Goal: Transaction & Acquisition: Book appointment/travel/reservation

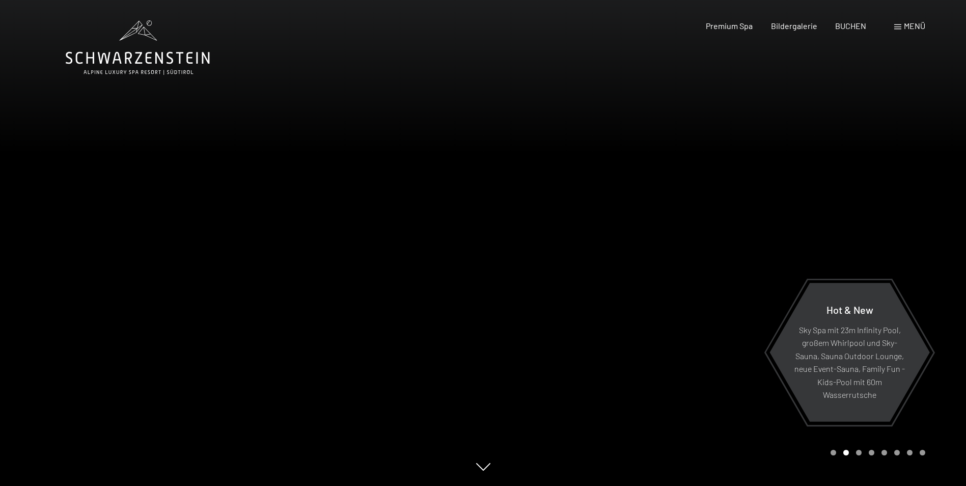
click at [894, 26] on span at bounding box center [897, 26] width 7 height 5
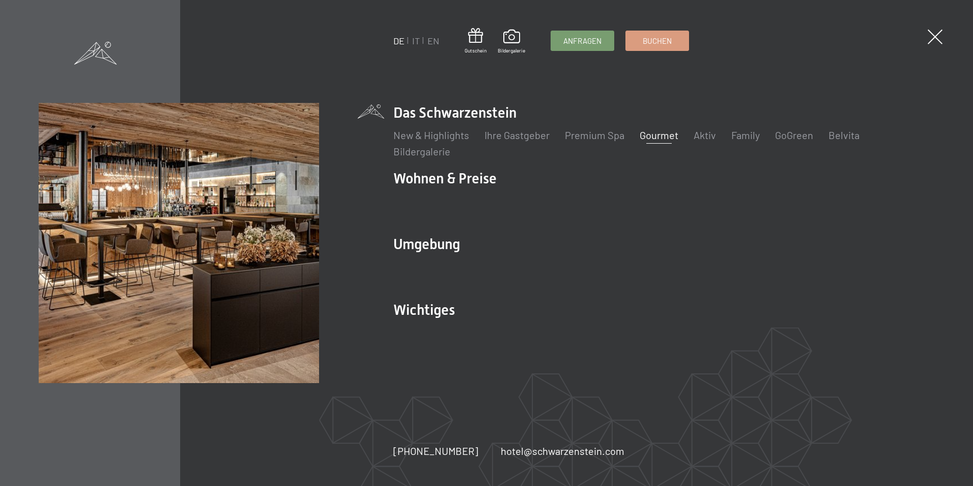
click at [672, 137] on link "Gourmet" at bounding box center [659, 135] width 39 height 12
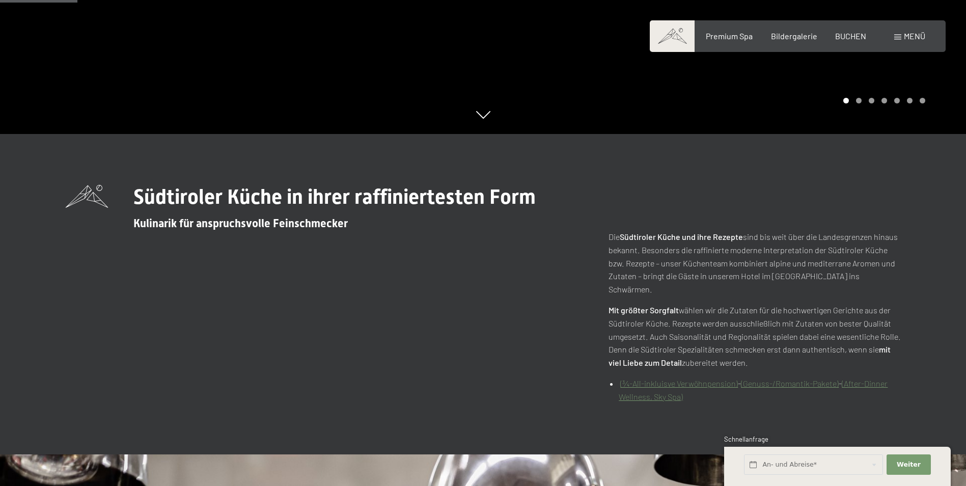
scroll to position [356, 0]
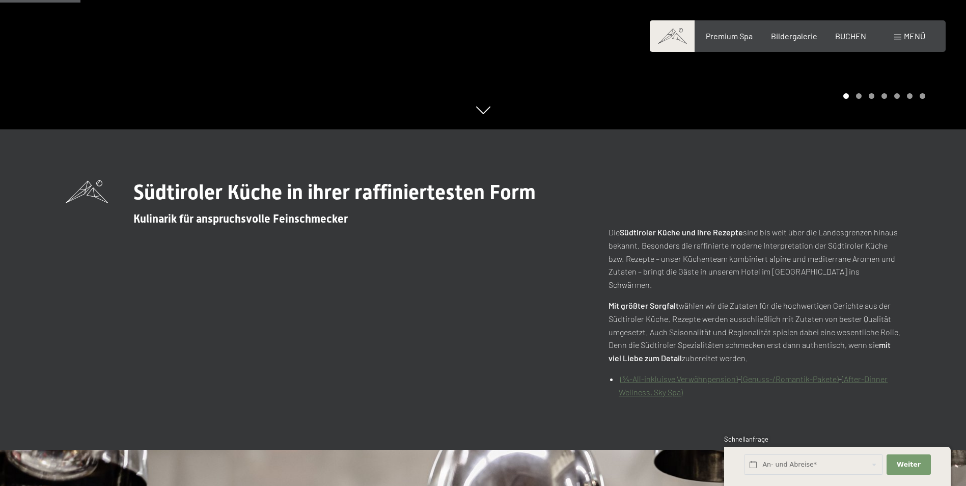
click at [704, 374] on link "(¾-All-inkluisve Verwöhnpension)" at bounding box center [679, 379] width 118 height 10
click at [778, 374] on link "(Genuss-/Romantik-Pakete)" at bounding box center [790, 379] width 98 height 10
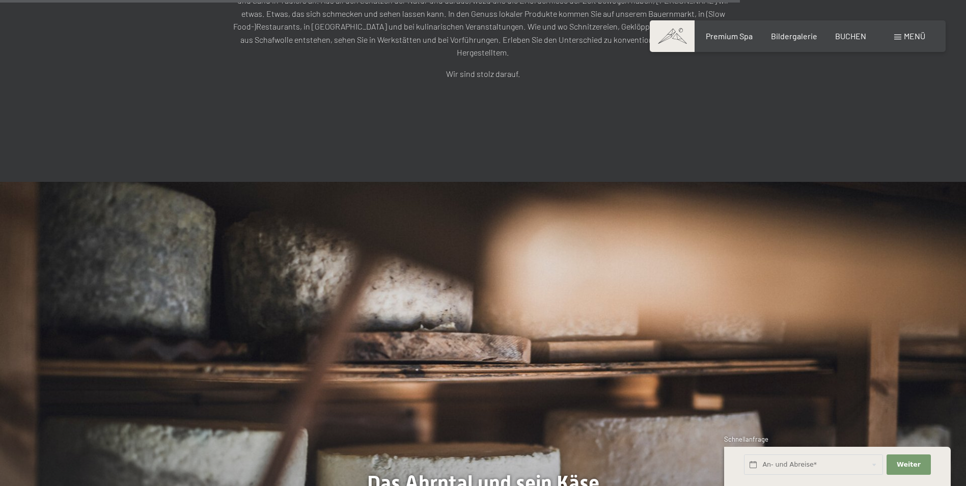
scroll to position [3003, 0]
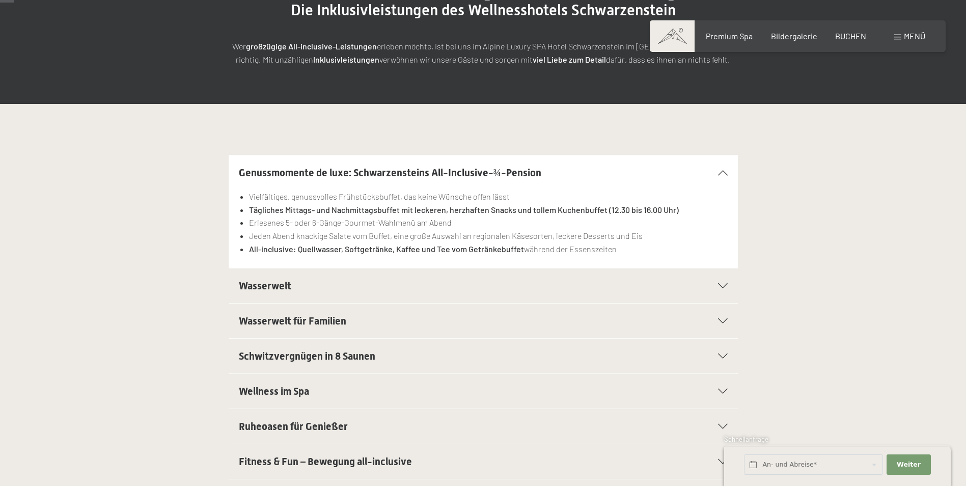
scroll to position [204, 0]
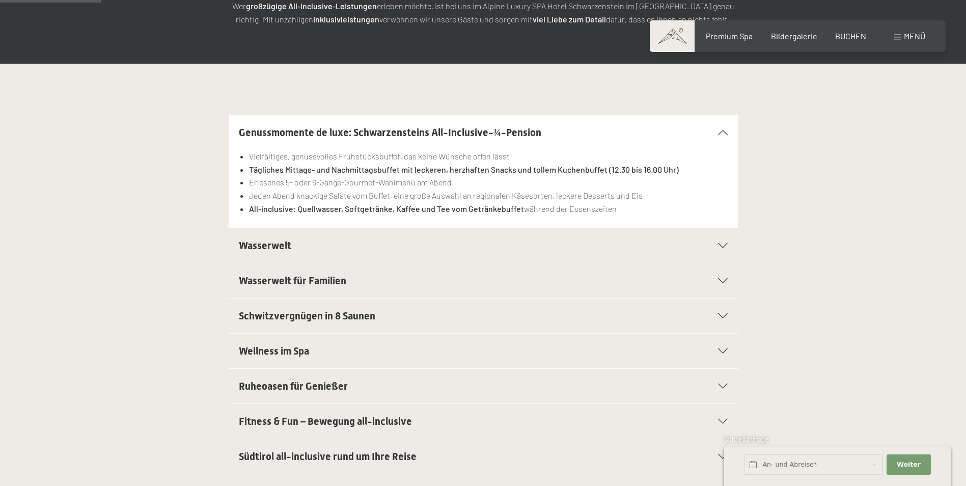
click at [719, 431] on div "Fitness & Fun – Bewegung all-inclusive" at bounding box center [483, 421] width 489 height 35
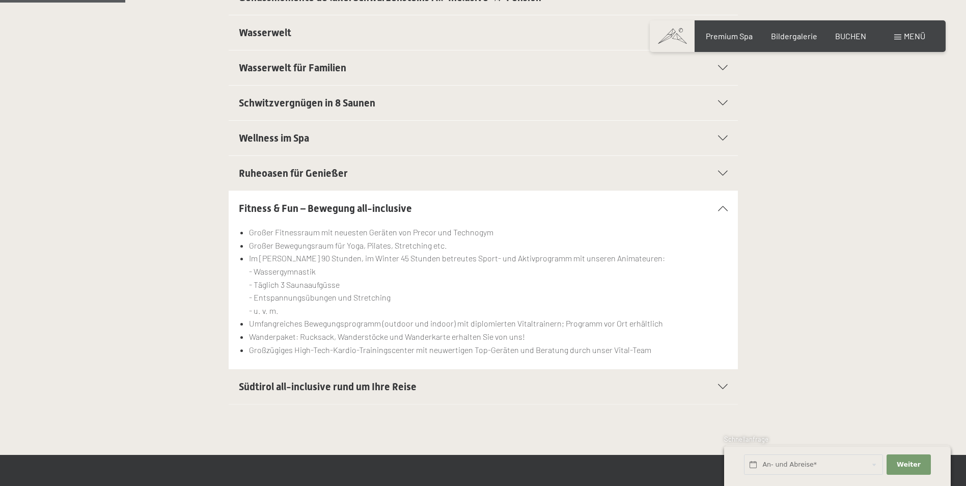
scroll to position [356, 0]
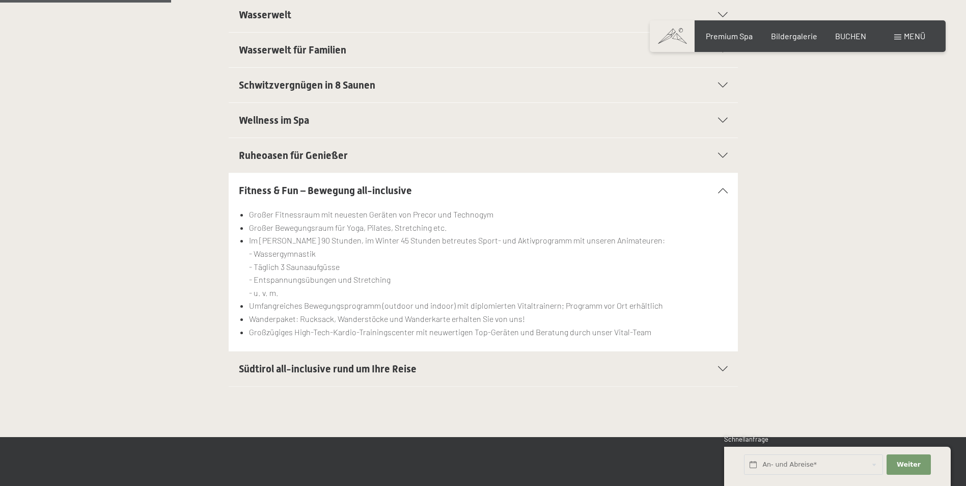
click at [720, 193] on div at bounding box center [716, 190] width 22 height 5
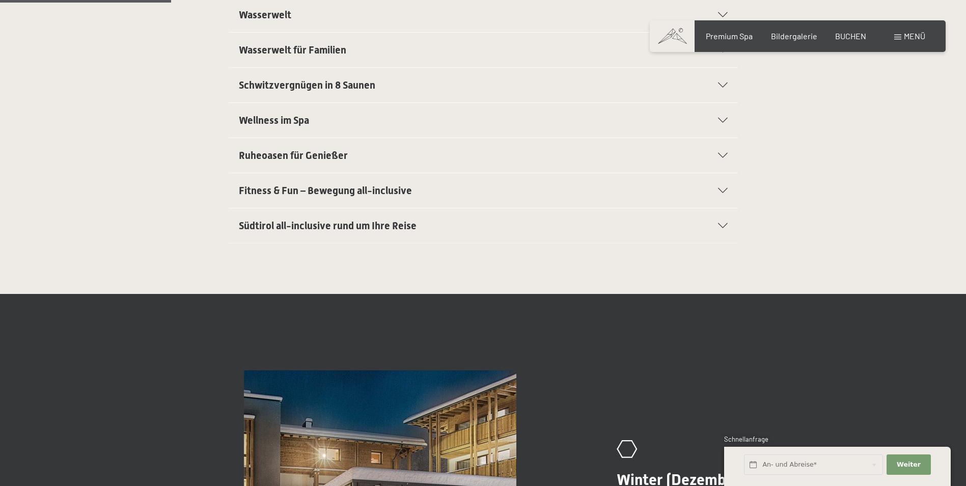
click at [724, 224] on icon at bounding box center [723, 225] width 10 height 5
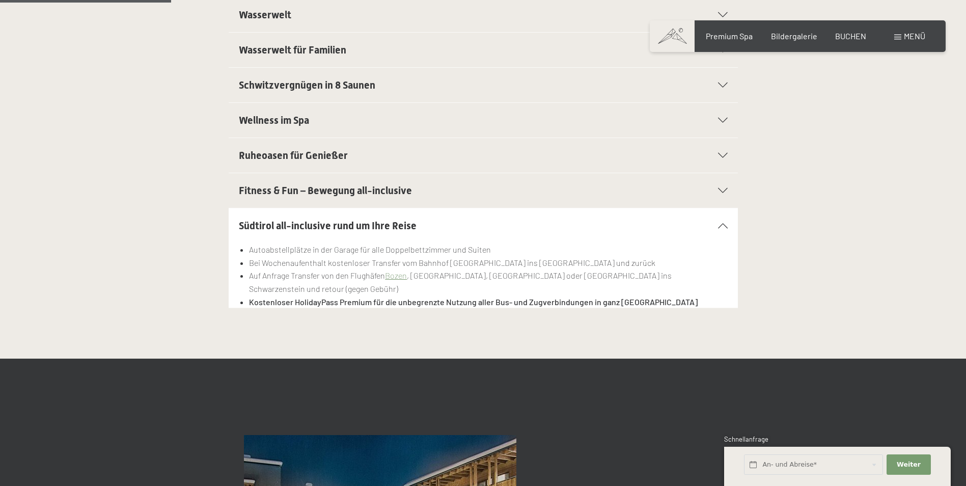
click at [724, 224] on icon at bounding box center [723, 225] width 10 height 5
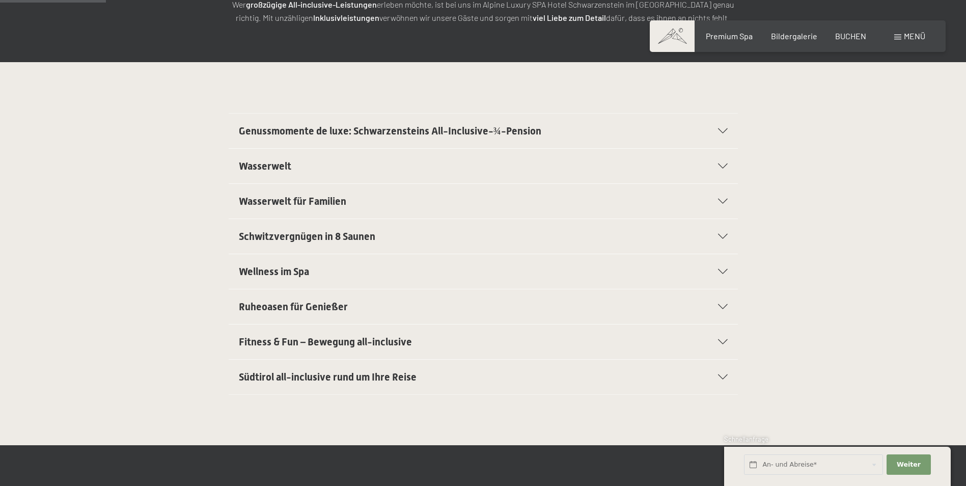
scroll to position [204, 0]
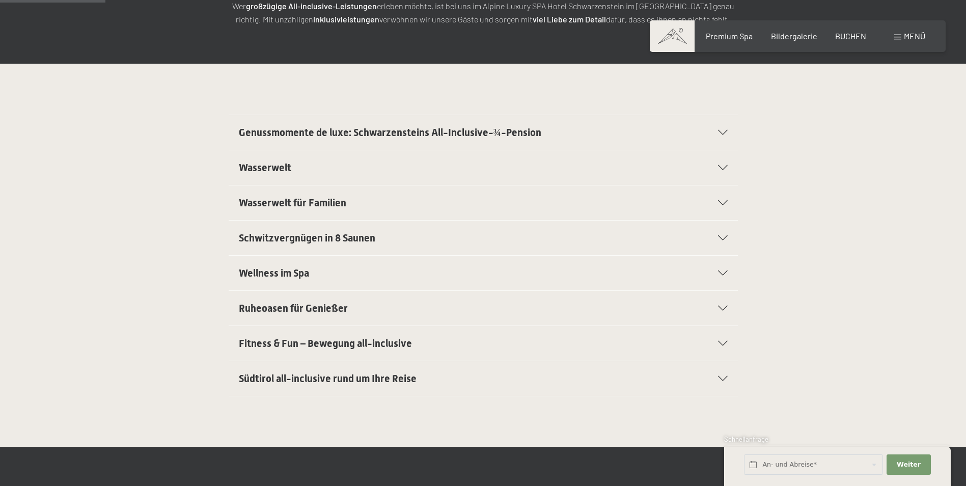
click at [730, 309] on section "Ruheoasen für Genießer Ruhelounge „Feuer“ mit mystischer Stimmung und loderndem…" at bounding box center [483, 308] width 509 height 36
click at [723, 308] on icon at bounding box center [723, 307] width 10 height 5
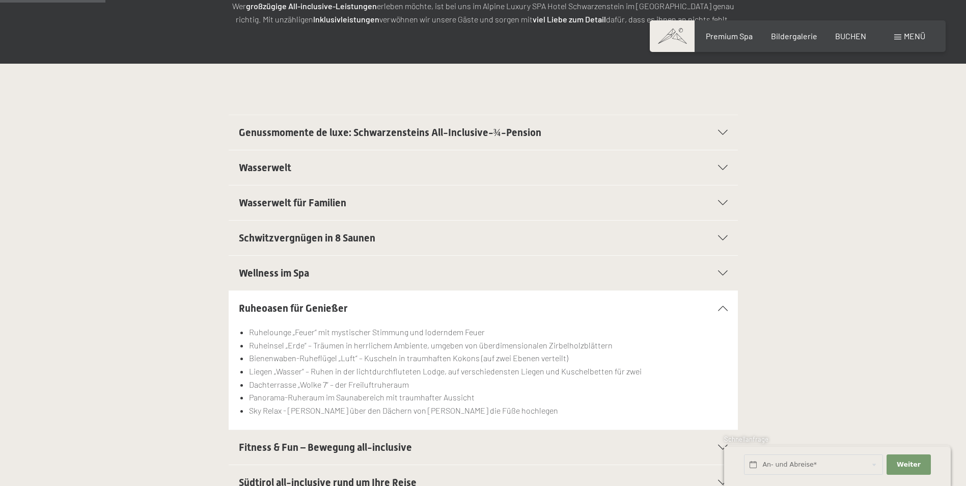
click at [723, 308] on icon at bounding box center [723, 307] width 10 height 5
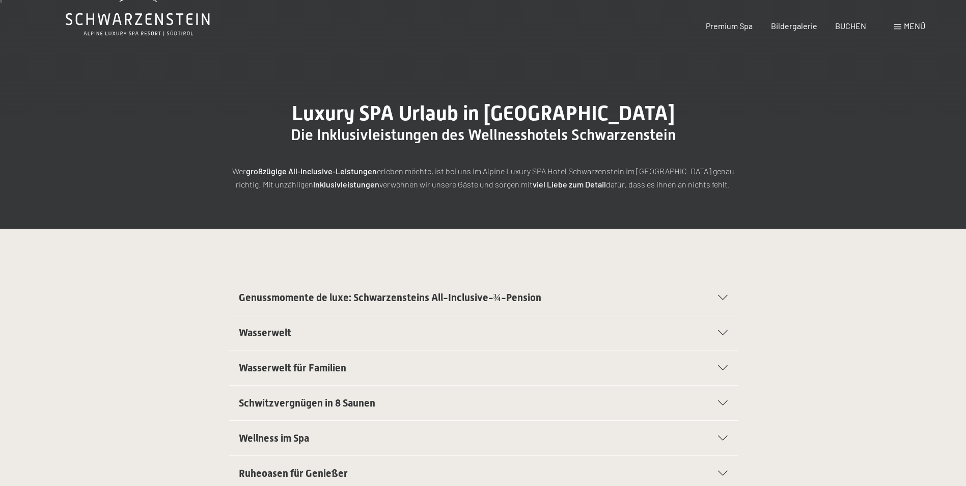
scroll to position [0, 0]
